Goal: Transaction & Acquisition: Obtain resource

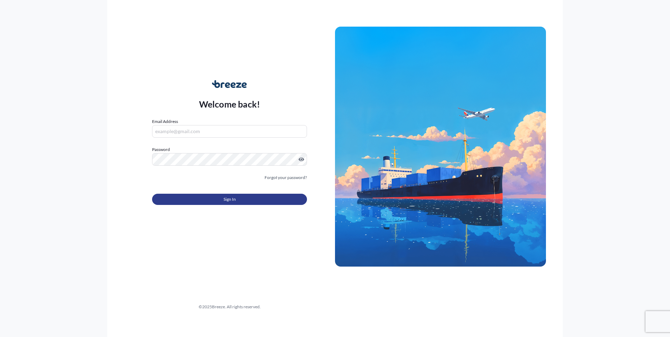
type input "[EMAIL_ADDRESS][PERSON_NAME][DOMAIN_NAME]"
click at [254, 198] on button "Sign In" at bounding box center [229, 199] width 155 height 11
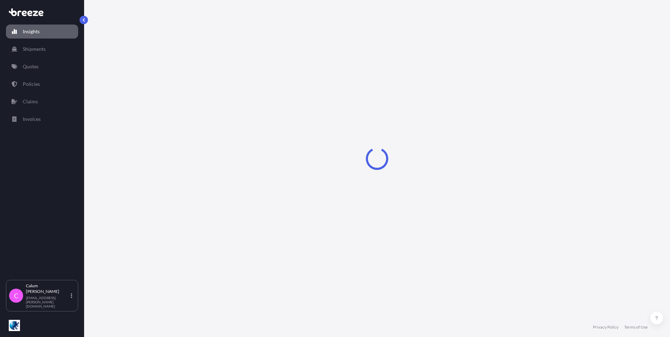
select select "2025"
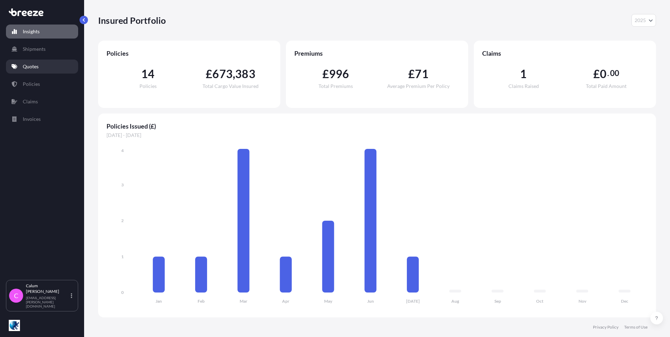
click at [26, 66] on p "Quotes" at bounding box center [31, 66] width 16 height 7
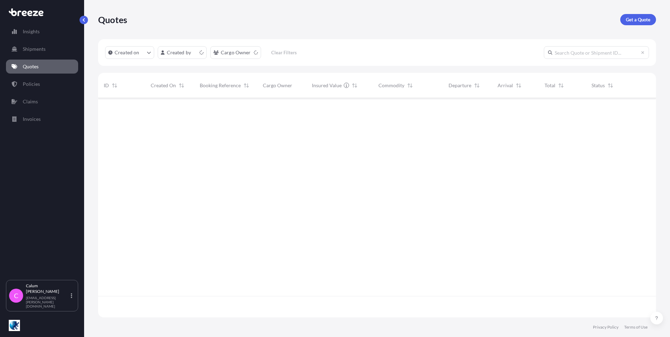
scroll to position [218, 553]
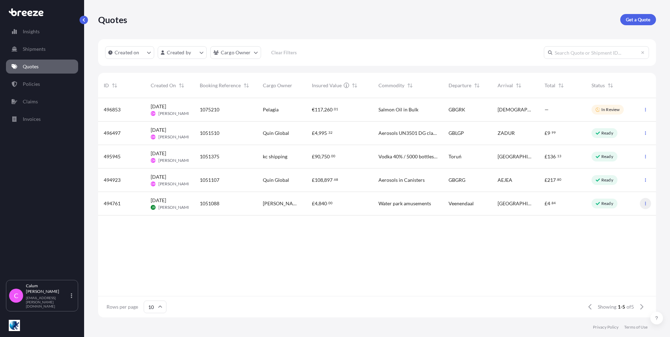
click at [646, 204] on icon "button" at bounding box center [646, 204] width 4 height 4
click at [613, 218] on p "Duplicate quote" at bounding box center [618, 217] width 35 height 7
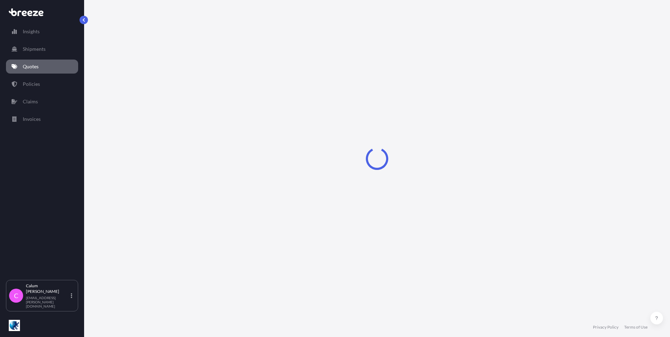
select select "Road"
select select "1"
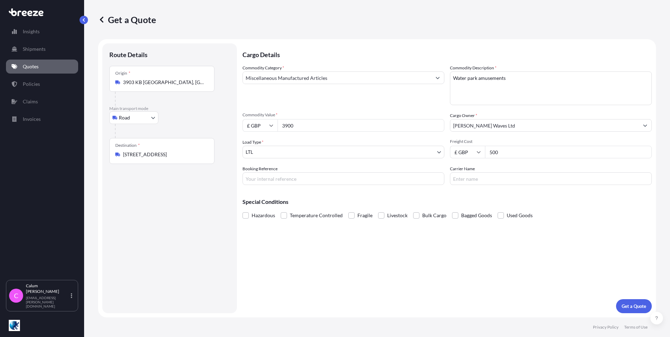
click at [316, 127] on input "3900" at bounding box center [361, 125] width 167 height 13
type input "3"
type input "4200"
click at [518, 247] on div "Cargo Details Commodity Category * Miscellaneous Manufactured Articles Commodit…" at bounding box center [448, 178] width 410 height 270
click at [628, 303] on p "Get a Quote" at bounding box center [634, 306] width 25 height 7
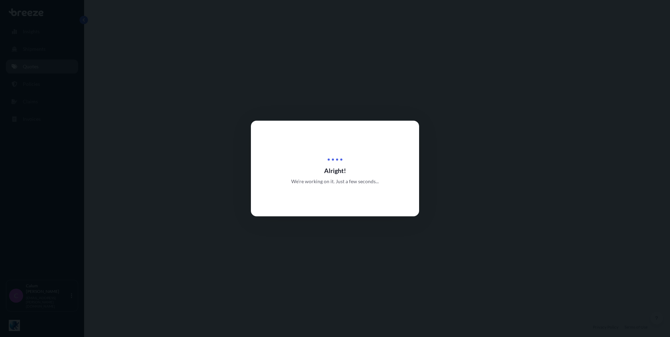
select select "Road"
select select "1"
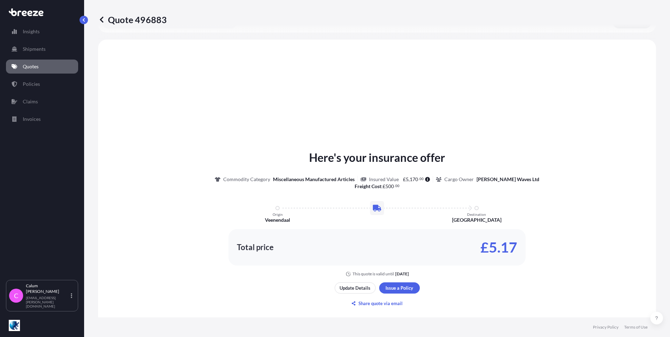
scroll to position [211, 0]
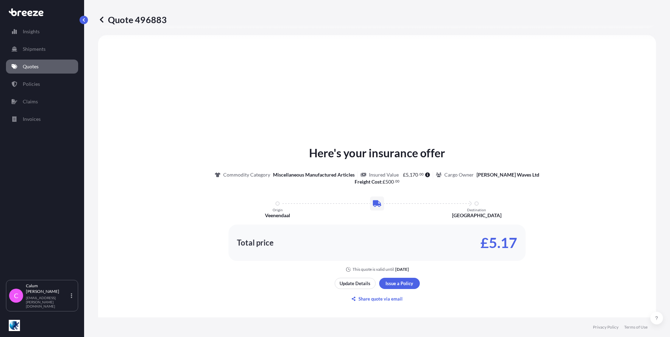
click at [220, 36] on div "Quote 496883" at bounding box center [377, 19] width 558 height 39
click at [243, 80] on div "Here's your insurance offer Commodity Category Miscellaneous Manufactured Artic…" at bounding box center [377, 225] width 539 height 360
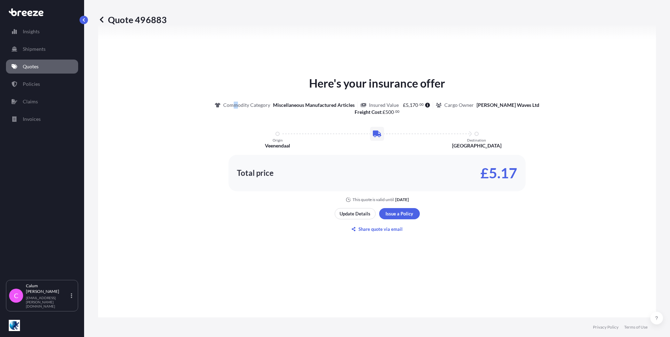
scroll to position [281, 0]
click at [376, 230] on p "Share quote via email" at bounding box center [381, 228] width 44 height 7
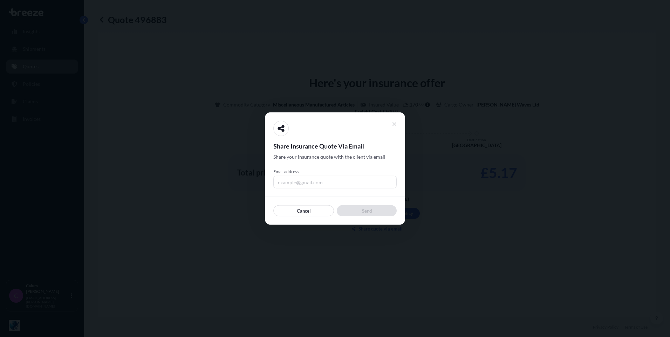
click at [307, 184] on input "Email address" at bounding box center [335, 182] width 123 height 13
type input "[EMAIL_ADDRESS][DOMAIN_NAME]"
click at [349, 184] on input "[EMAIL_ADDRESS][DOMAIN_NAME]" at bounding box center [335, 182] width 123 height 13
drag, startPoint x: 349, startPoint y: 183, endPoint x: 253, endPoint y: 174, distance: 96.5
click at [253, 337] on div "Share Insurance Quote Via Email Share your insurance quote with the client via …" at bounding box center [335, 337] width 670 height 0
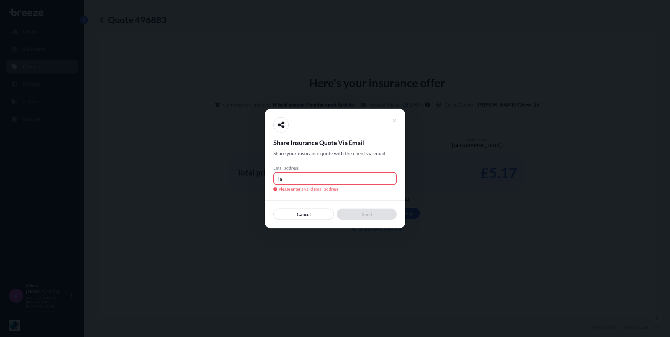
type input "l"
type input "s"
type input "[EMAIL_ADDRESS][DOMAIN_NAME]"
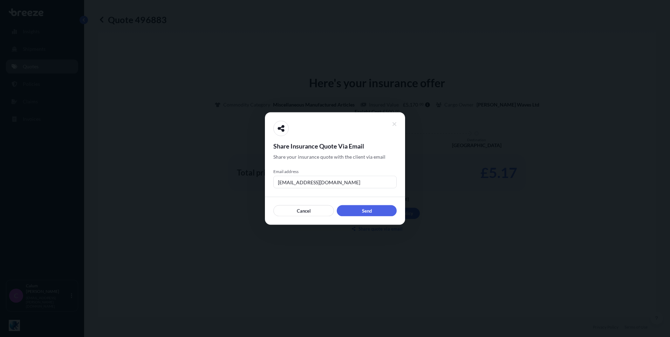
drag, startPoint x: 347, startPoint y: 182, endPoint x: 231, endPoint y: 166, distance: 116.5
click at [231, 337] on div "Share Insurance Quote Via Email Share your insurance quote with the client via …" at bounding box center [335, 337] width 670 height 0
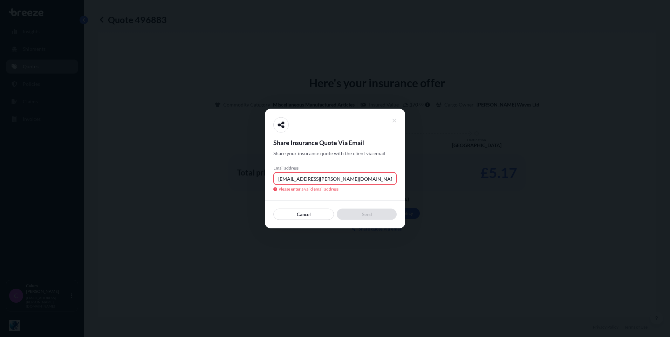
type input "[EMAIL_ADDRESS][DOMAIN_NAME]"
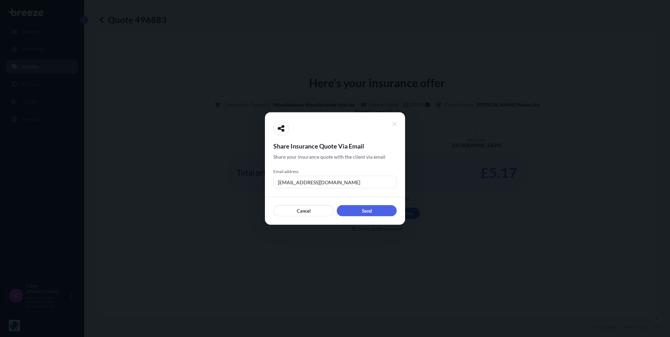
drag, startPoint x: 350, startPoint y: 181, endPoint x: 240, endPoint y: 177, distance: 110.5
click at [240, 337] on div "Share Insurance Quote Via Email Share your insurance quote with the client via …" at bounding box center [335, 337] width 670 height 0
type input "[EMAIL_ADDRESS][DOMAIN_NAME]"
